Goal: Complete application form

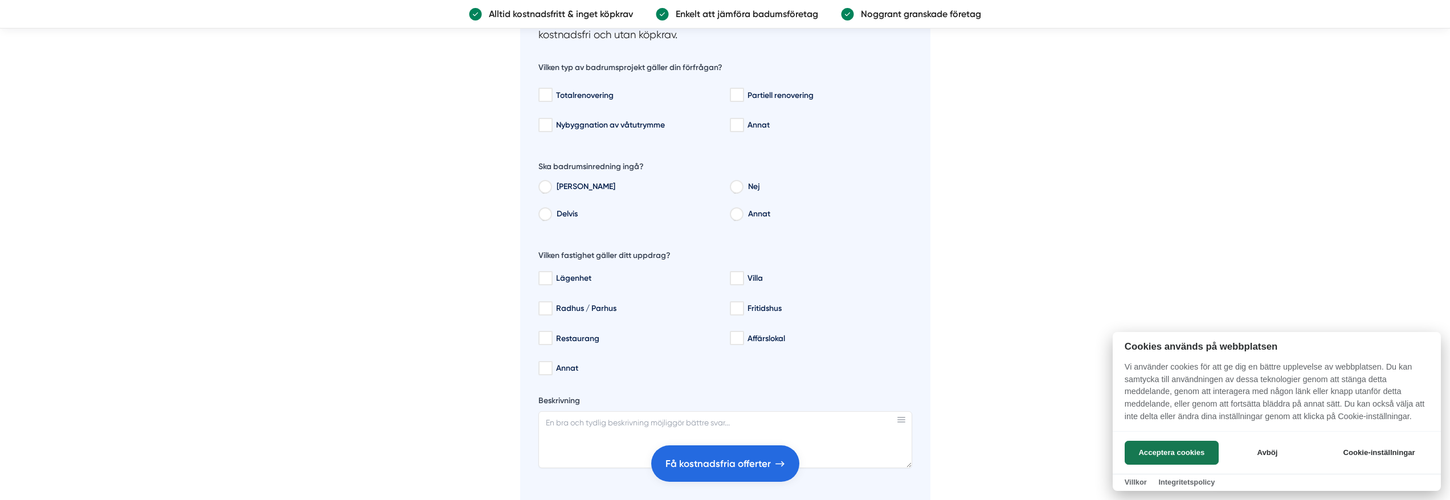
scroll to position [1880, 0]
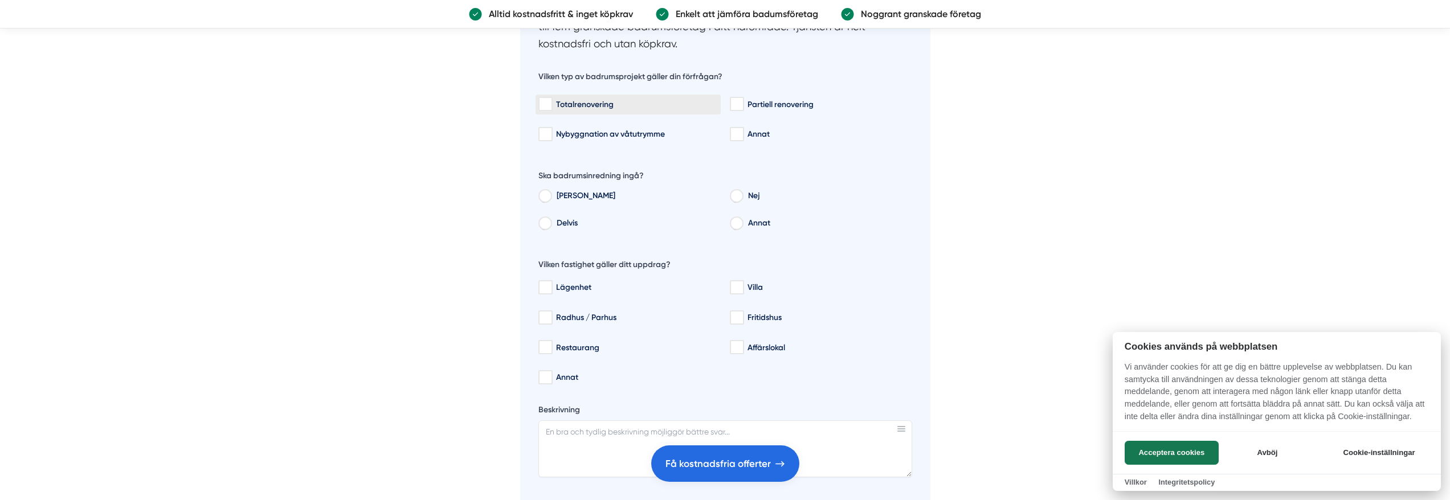
click at [596, 106] on div at bounding box center [725, 250] width 1450 height 500
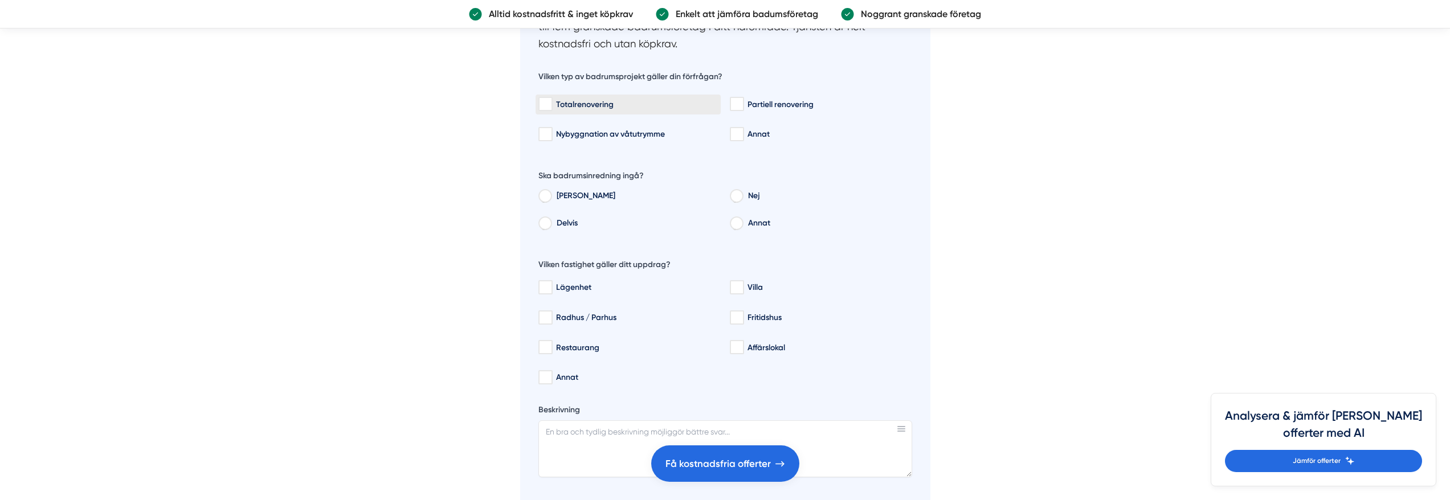
click at [600, 106] on div "Totalrenovering" at bounding box center [627, 104] width 179 height 11
click at [551, 106] on input "Totalrenovering" at bounding box center [544, 104] width 13 height 11
checkbox input "true"
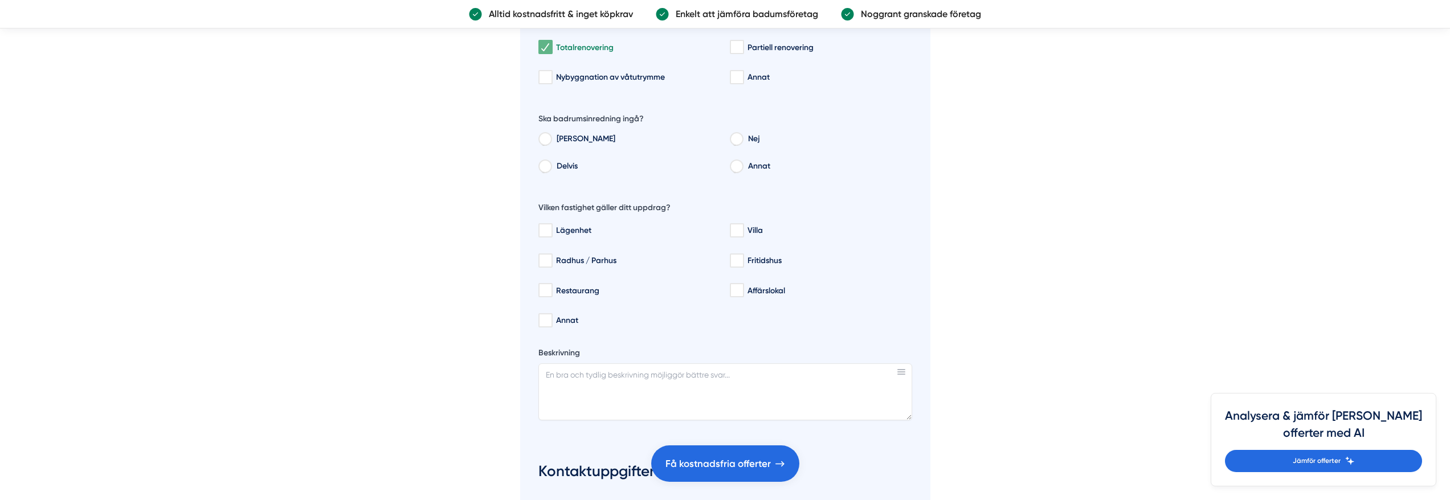
click at [758, 140] on label "Nej" at bounding box center [827, 140] width 170 height 17
click at [742, 140] on input "Nej" at bounding box center [736, 141] width 13 height 10
radio input "true"
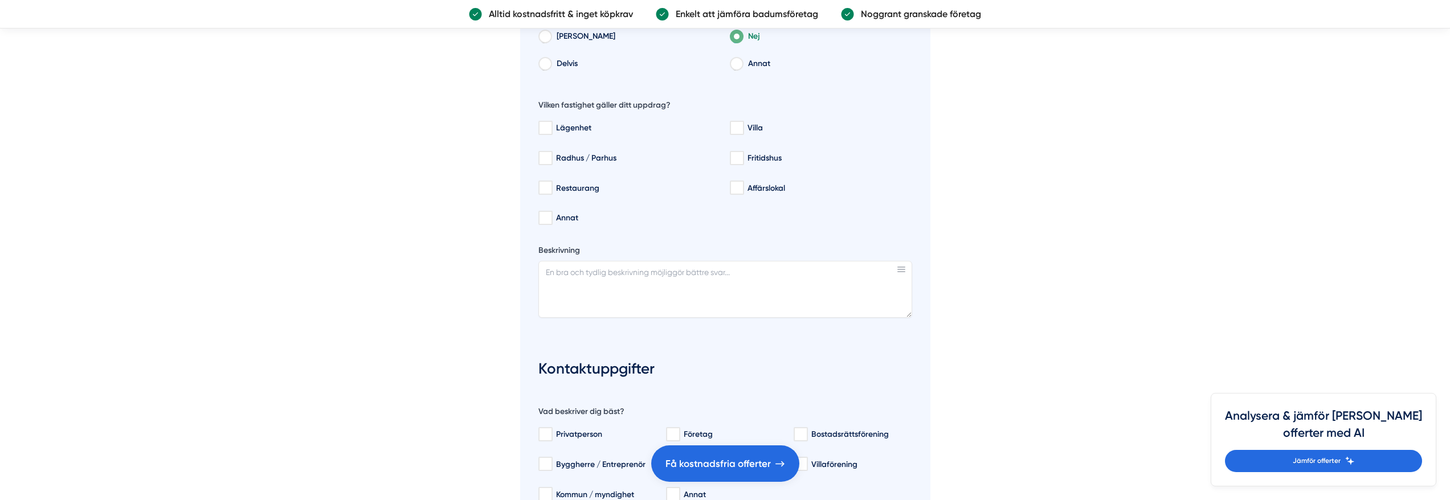
scroll to position [2050, 0]
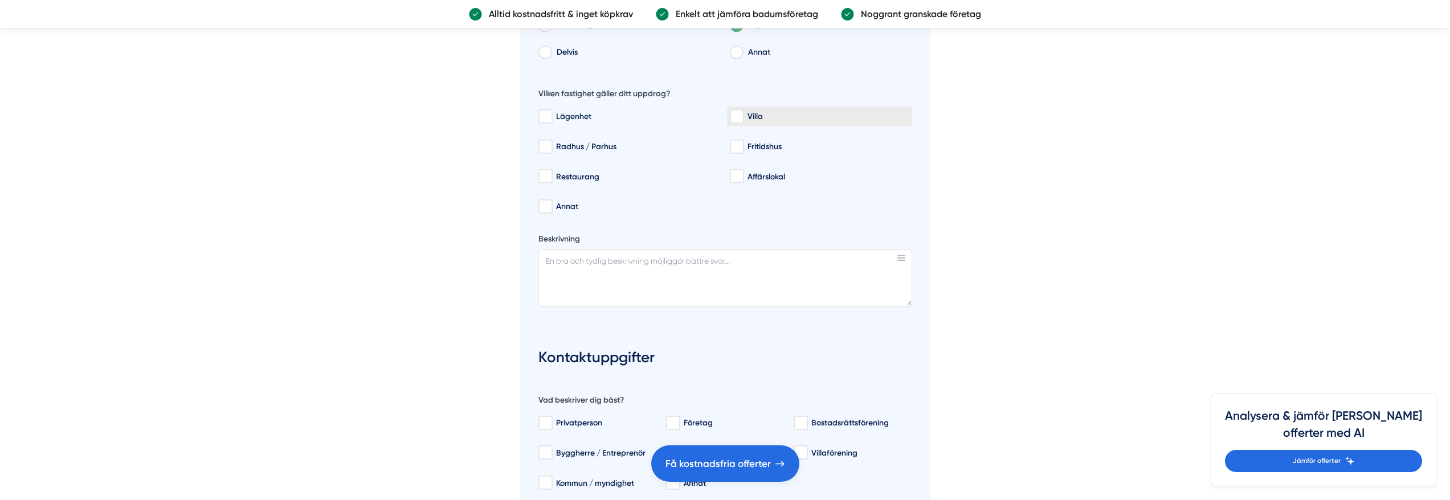
click at [762, 116] on div "Villa" at bounding box center [819, 116] width 179 height 11
click at [743, 116] on input "Villa" at bounding box center [736, 116] width 13 height 11
checkbox input "true"
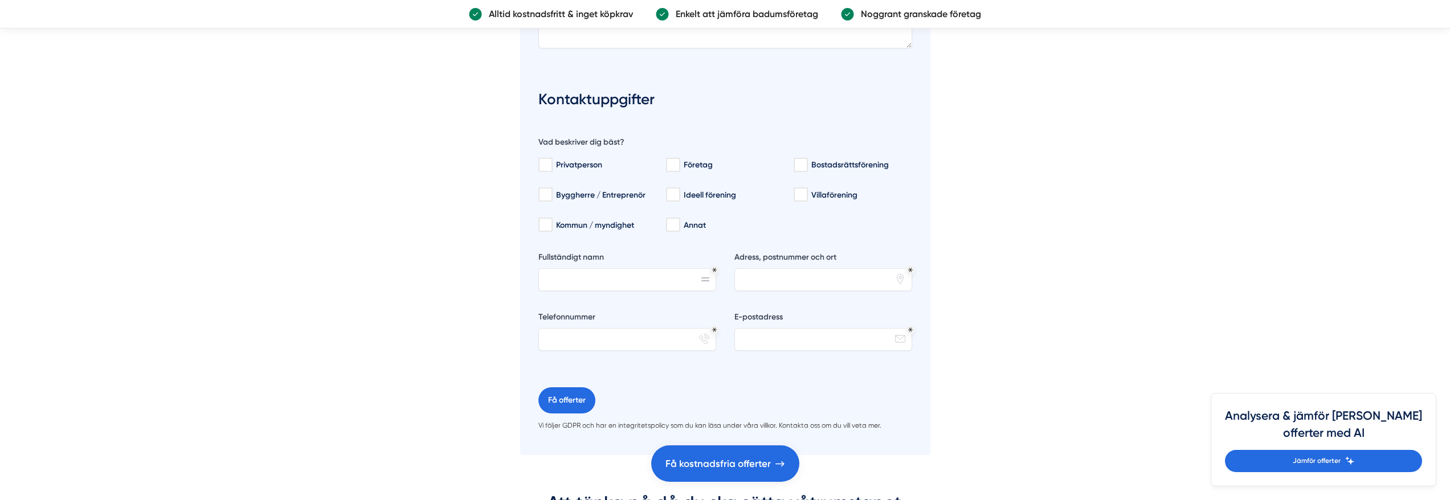
scroll to position [2335, 0]
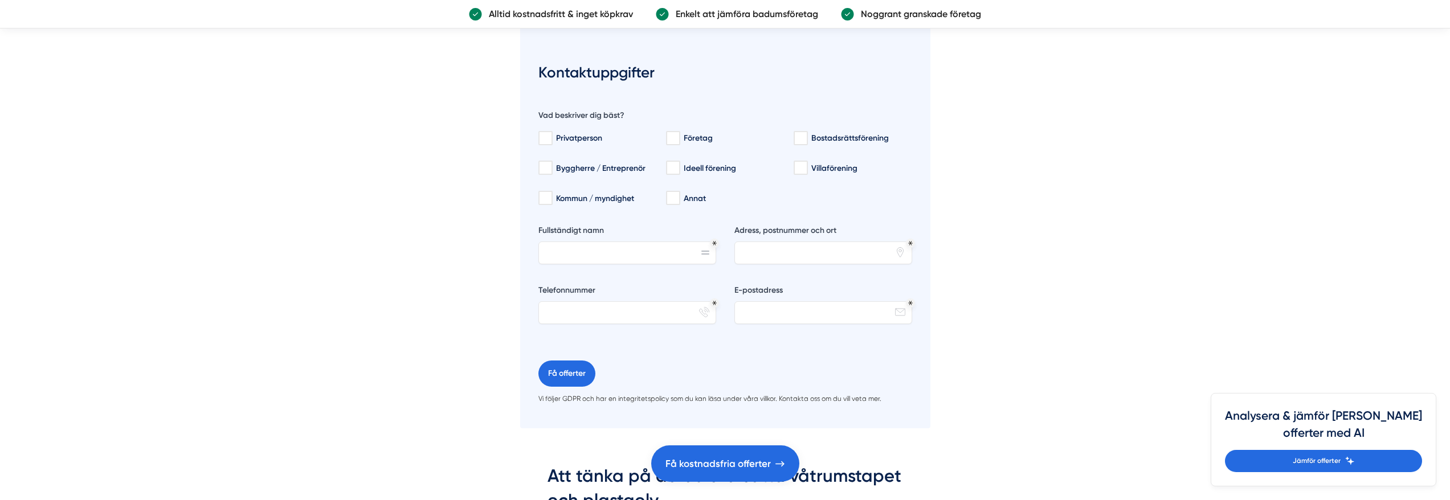
click at [591, 125] on div "Privatperson Företag Bostadsrättsförening Byggherre / Entreprenör Ideell föreni…" at bounding box center [725, 166] width 374 height 85
click at [595, 133] on div "Privatperson" at bounding box center [596, 138] width 116 height 11
click at [551, 133] on input "Privatperson" at bounding box center [544, 138] width 13 height 11
checkbox input "true"
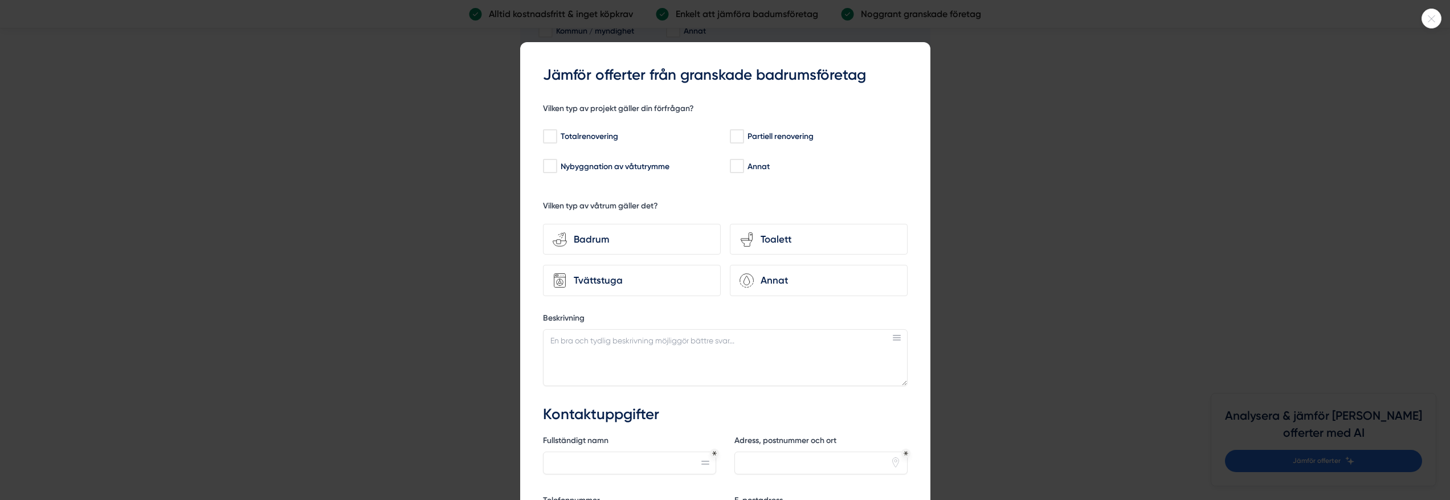
scroll to position [2677, 0]
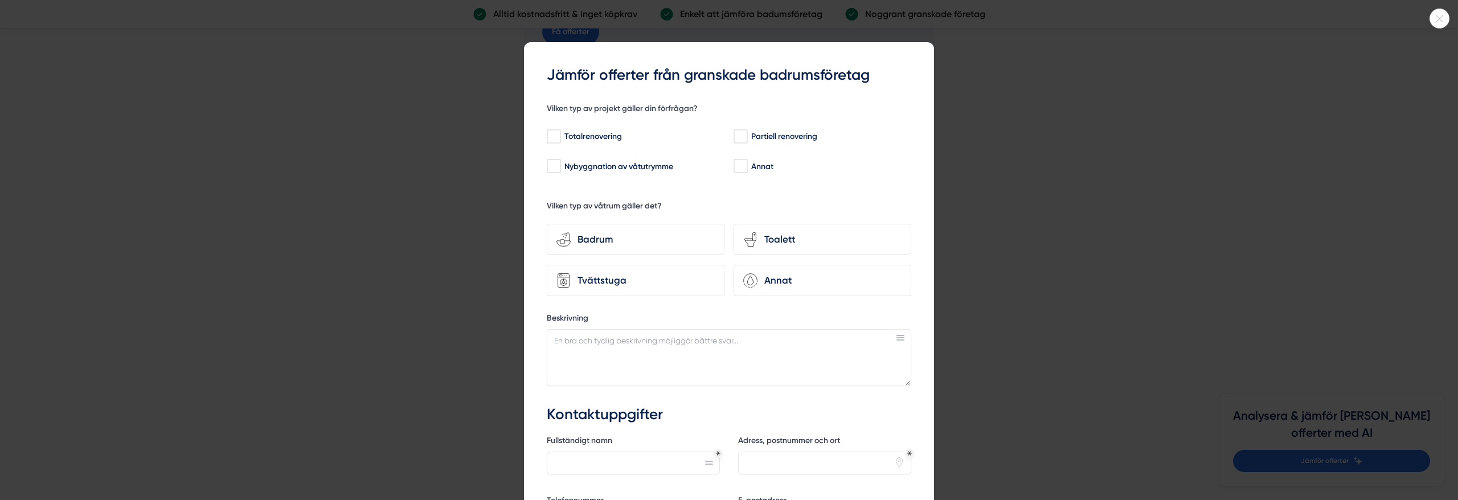
click at [1017, 139] on div at bounding box center [729, 250] width 1458 height 500
